Goal: Task Accomplishment & Management: Use online tool/utility

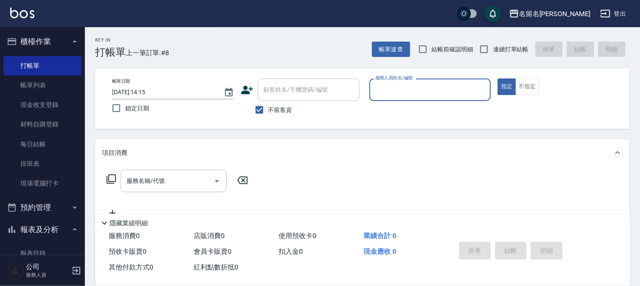
click at [430, 91] on input "服務人員姓名/編號" at bounding box center [430, 89] width 114 height 15
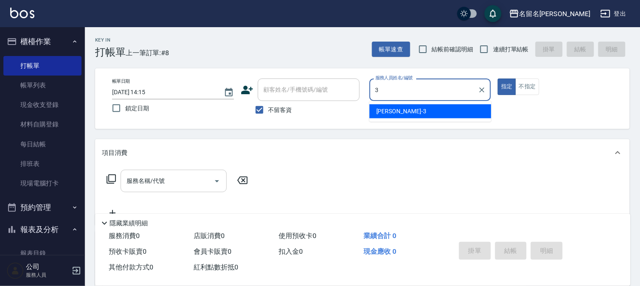
type input "[PERSON_NAME]-3"
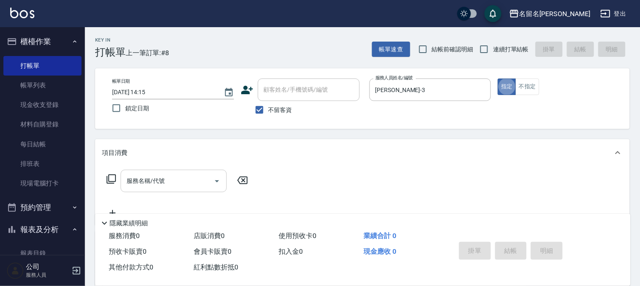
type button "true"
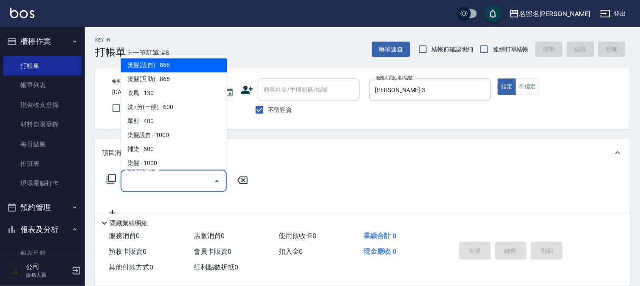
drag, startPoint x: 146, startPoint y: 185, endPoint x: 154, endPoint y: 172, distance: 15.7
click at [146, 182] on input "服務名稱/代號" at bounding box center [167, 181] width 86 height 15
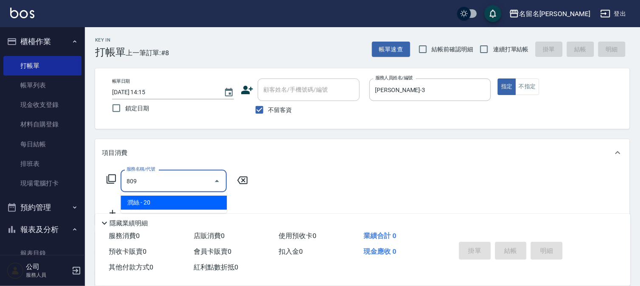
type input "[PERSON_NAME](809)"
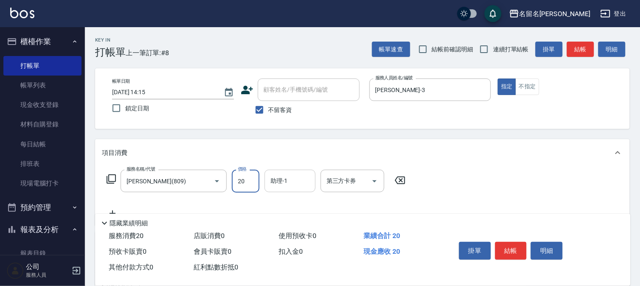
drag, startPoint x: 298, startPoint y: 183, endPoint x: 282, endPoint y: 173, distance: 18.4
click at [285, 178] on input "助理-1" at bounding box center [289, 181] width 43 height 15
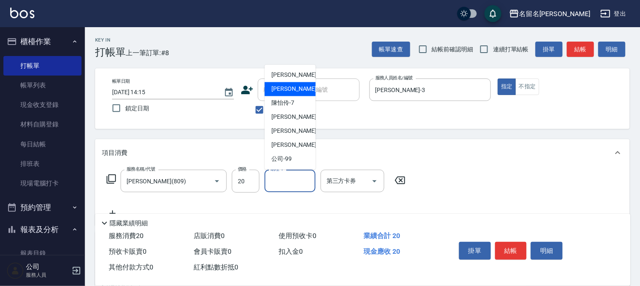
click at [293, 87] on span "[PERSON_NAME]-3" at bounding box center [296, 89] width 50 height 9
type input "[PERSON_NAME]-3"
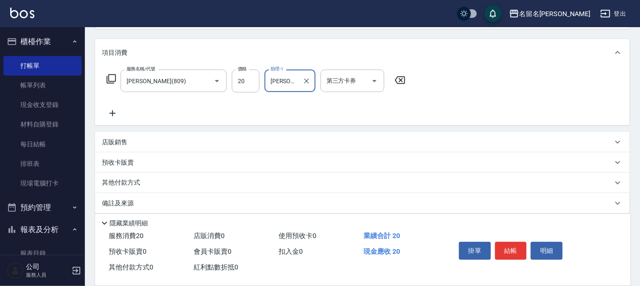
scroll to position [108, 0]
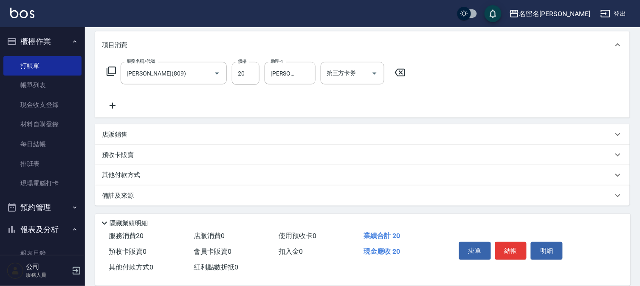
click at [113, 104] on icon at bounding box center [112, 106] width 21 height 10
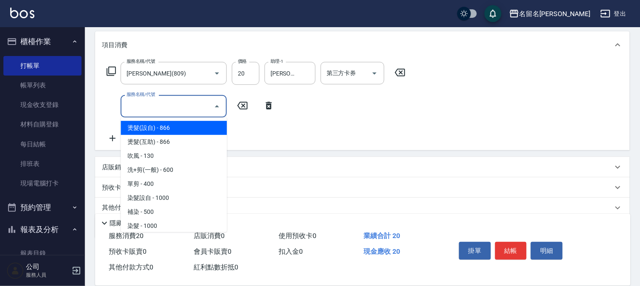
click at [141, 108] on input "服務名稱/代號" at bounding box center [167, 106] width 86 height 15
type input "3"
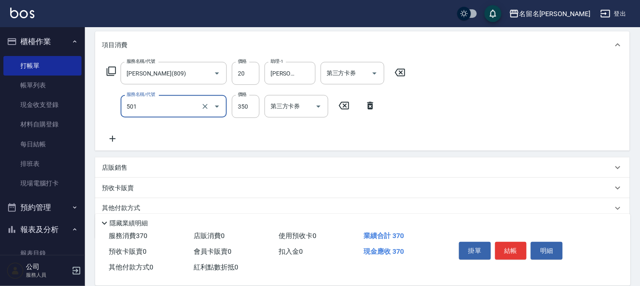
type input "P.S洗髮(501)"
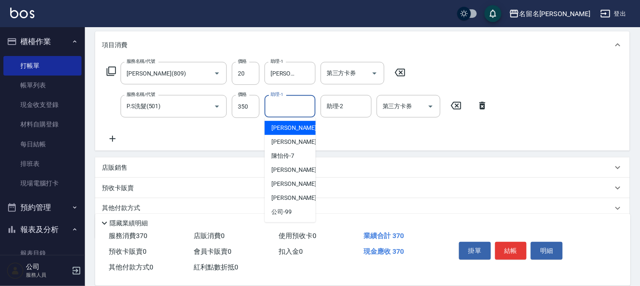
drag, startPoint x: 285, startPoint y: 107, endPoint x: 286, endPoint y: 141, distance: 34.0
click at [286, 109] on input "助理-1" at bounding box center [289, 106] width 43 height 15
click at [286, 141] on span "[PERSON_NAME]-3" at bounding box center [296, 142] width 50 height 9
type input "[PERSON_NAME]-3"
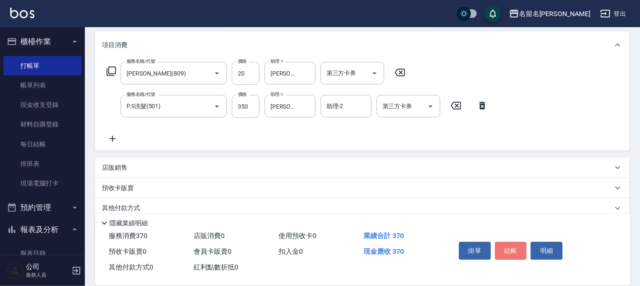
click at [523, 251] on button "結帳" at bounding box center [511, 251] width 32 height 18
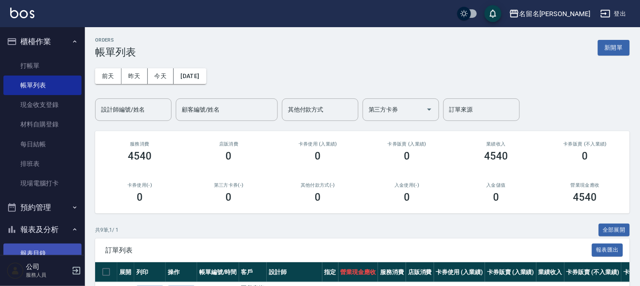
click at [33, 246] on link "報表目錄" at bounding box center [42, 254] width 78 height 20
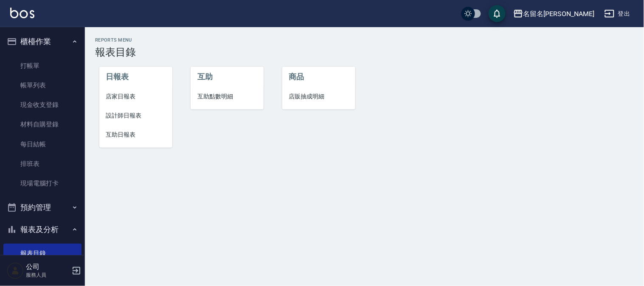
click at [130, 112] on span "設計師日報表" at bounding box center [135, 115] width 59 height 9
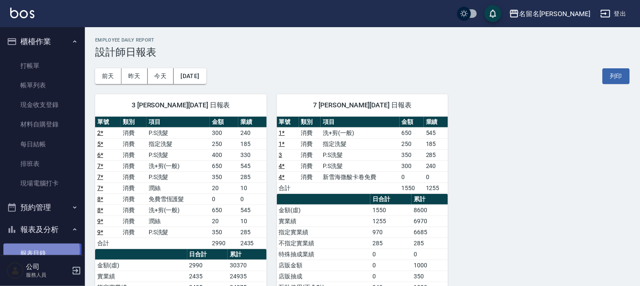
click at [39, 251] on link "報表目錄" at bounding box center [42, 254] width 78 height 20
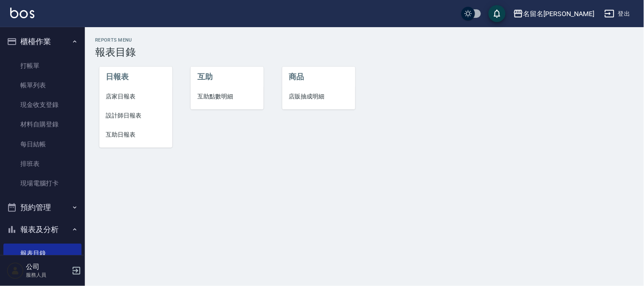
click at [126, 133] on span "互助日報表" at bounding box center [135, 134] width 59 height 9
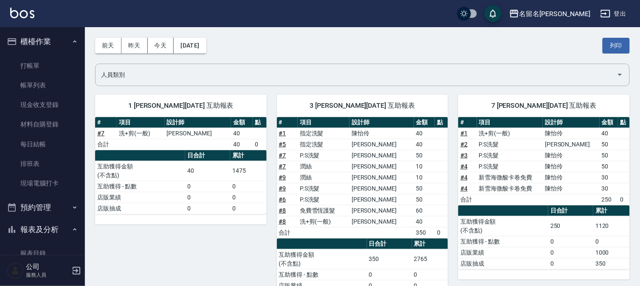
scroll to position [47, 0]
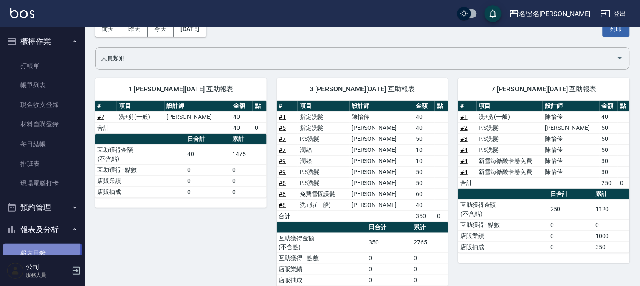
click at [33, 248] on link "報表目錄" at bounding box center [42, 254] width 78 height 20
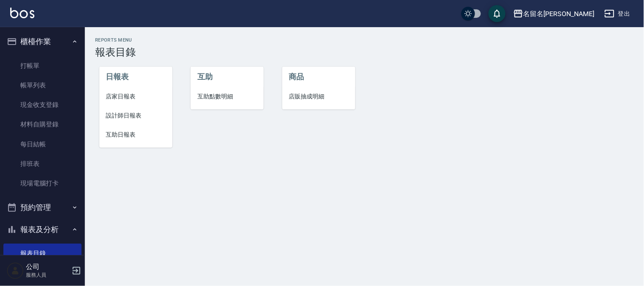
click at [128, 115] on span "設計師日報表" at bounding box center [135, 115] width 59 height 9
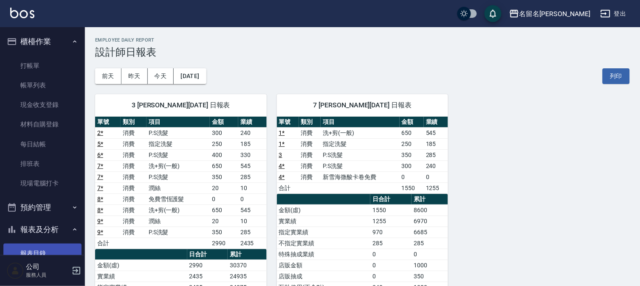
click at [29, 245] on link "報表目錄" at bounding box center [42, 254] width 78 height 20
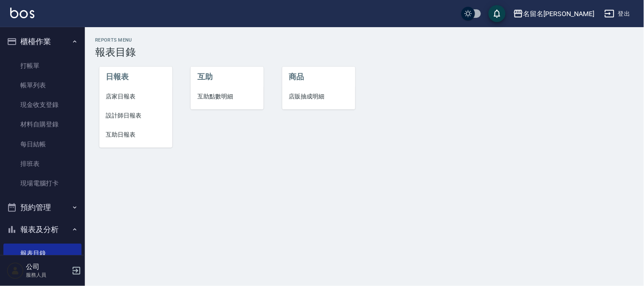
click at [121, 129] on li "互助日報表" at bounding box center [135, 134] width 73 height 19
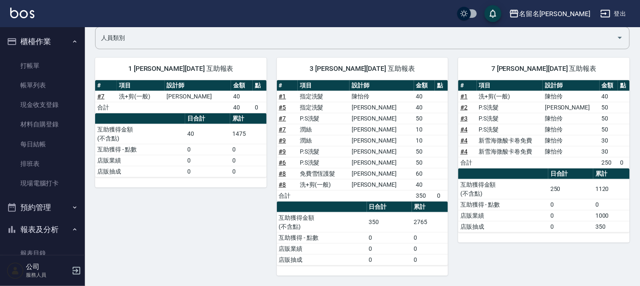
scroll to position [20, 0]
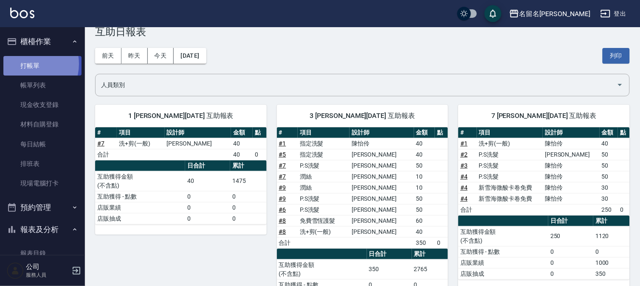
click at [28, 64] on link "打帳單" at bounding box center [42, 66] width 78 height 20
